Goal: Task Accomplishment & Management: Complete application form

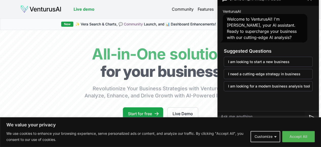
click at [293, 120] on body "We value your privacy We use cookies to enhance your browsing experience, serve…" at bounding box center [160, 73] width 321 height 147
click at [276, 136] on button "Customize" at bounding box center [265, 136] width 30 height 11
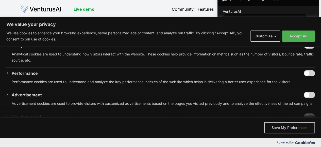
scroll to position [106, 0]
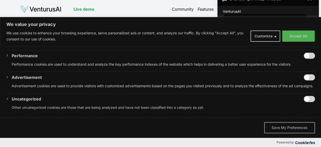
click at [298, 128] on button "Save My Preferences" at bounding box center [289, 127] width 51 height 11
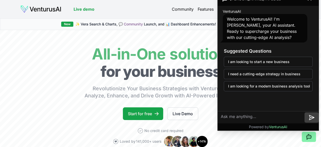
click at [310, 117] on icon at bounding box center [311, 117] width 6 height 6
click at [311, 117] on icon at bounding box center [312, 117] width 4 height 0
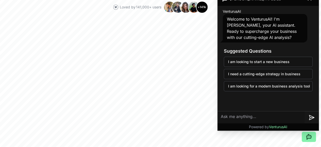
scroll to position [33, 0]
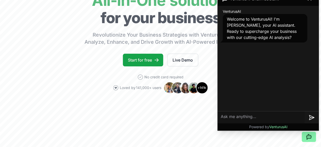
scroll to position [98, 0]
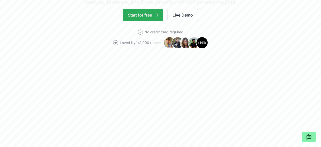
scroll to position [98, 0]
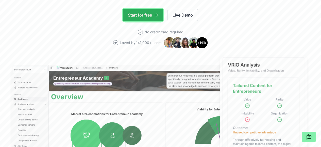
click at [143, 21] on link "Start for free" at bounding box center [143, 15] width 40 height 13
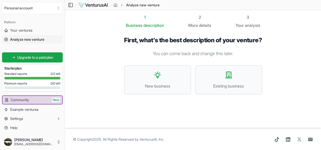
scroll to position [0, 0]
